Goal: Information Seeking & Learning: Learn about a topic

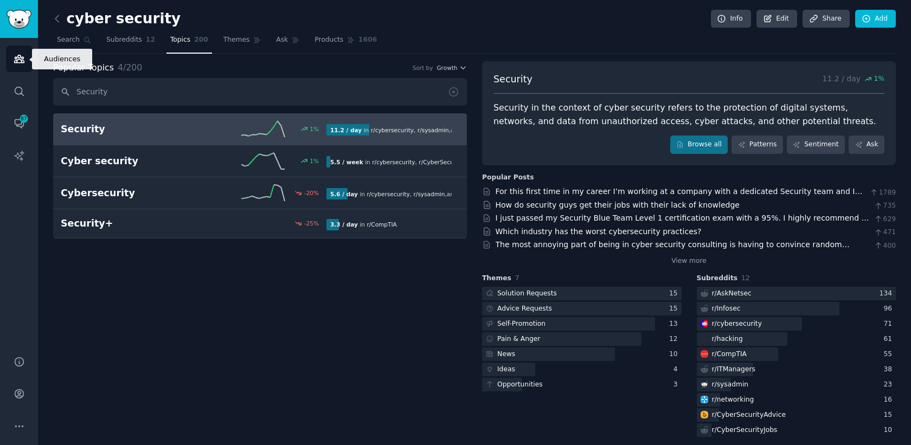
click at [9, 67] on link "Audiences" at bounding box center [19, 59] width 27 height 27
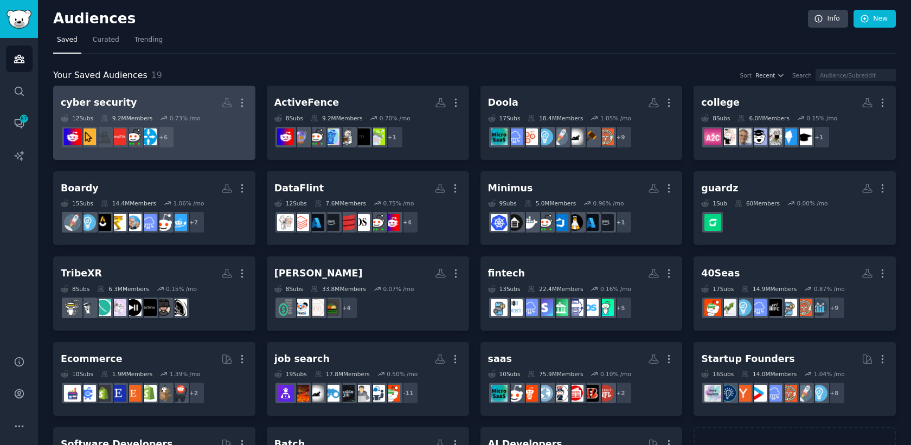
click at [168, 108] on h2 "cyber security More" at bounding box center [154, 102] width 187 height 19
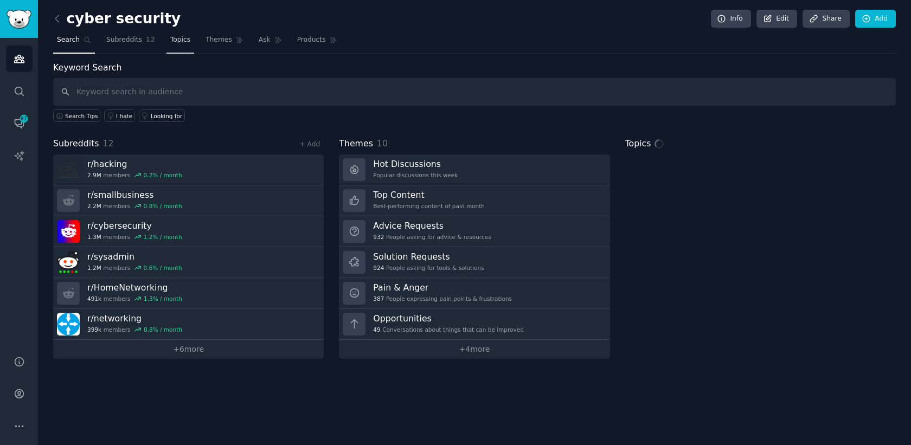
click at [183, 40] on span "Topics" at bounding box center [180, 40] width 20 height 10
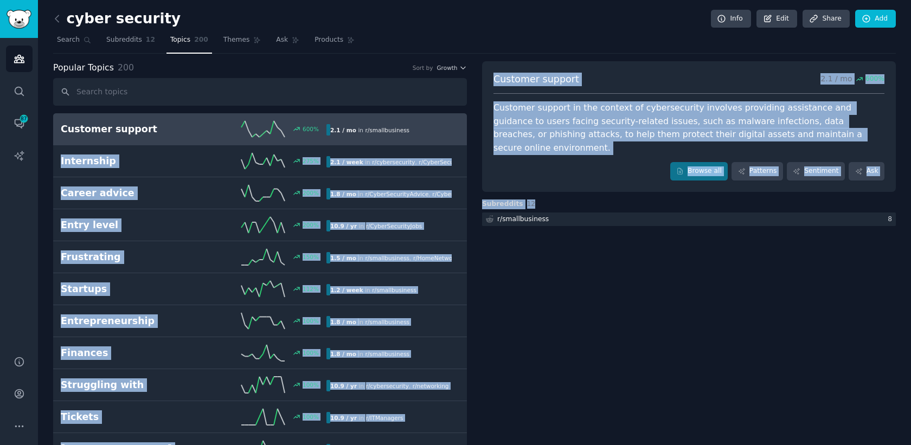
drag, startPoint x: 489, startPoint y: 408, endPoint x: 51, endPoint y: 161, distance: 503.0
copy div "Customer support 600 % 2.1 / mo in r/ smallbusiness Internship 275 % 2.1 / week…"
